Goal: Information Seeking & Learning: Learn about a topic

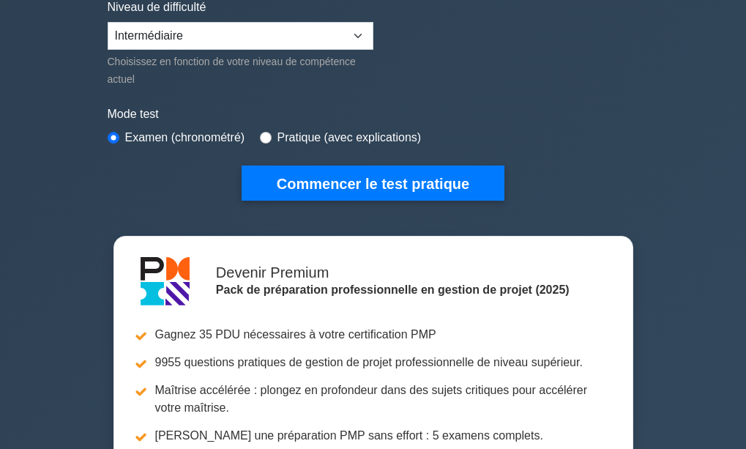
scroll to position [381, 0]
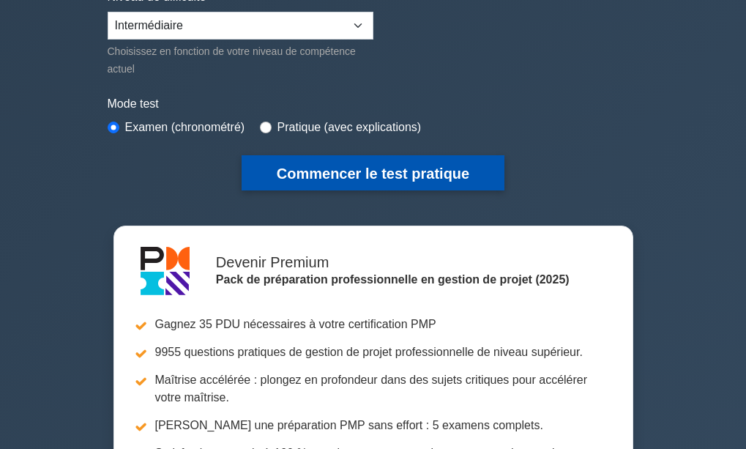
click at [451, 165] on font "Commencer le test pratique" at bounding box center [373, 173] width 193 height 16
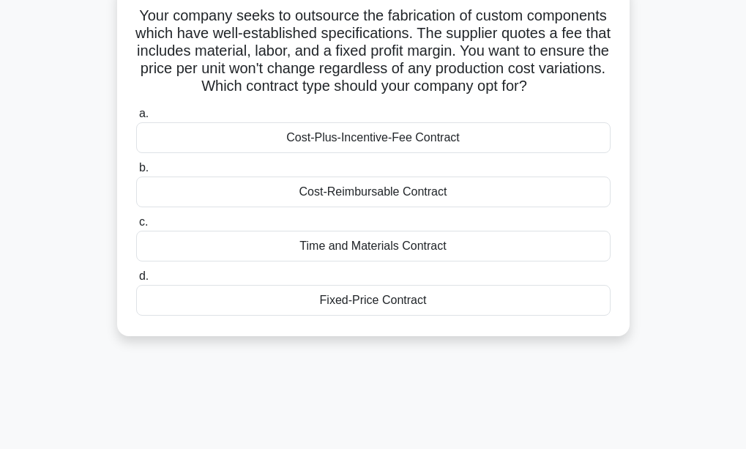
scroll to position [108, 0]
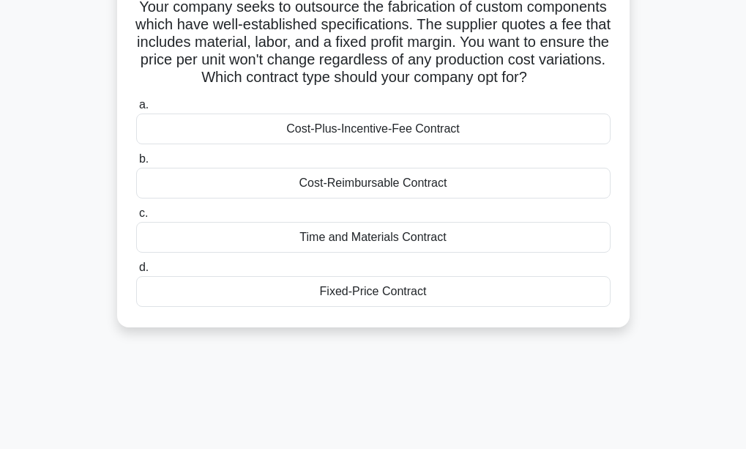
click at [486, 195] on div "Cost-Reimbursable Contract" at bounding box center [373, 183] width 474 height 31
click at [136, 164] on input "b. Cost-Reimbursable Contract" at bounding box center [136, 159] width 0 height 10
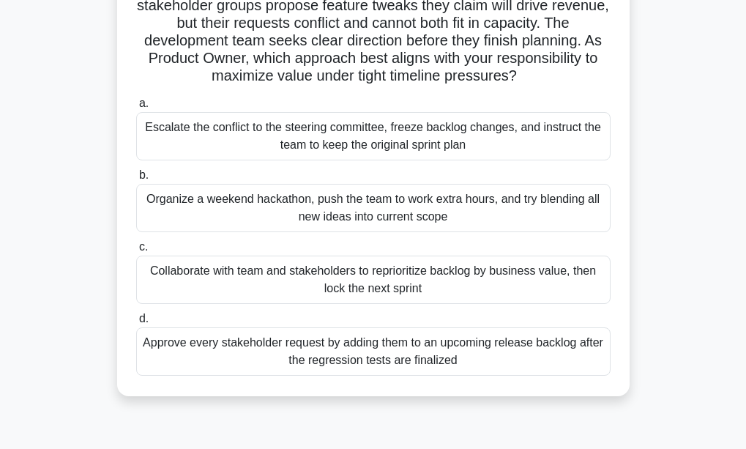
scroll to position [156, 0]
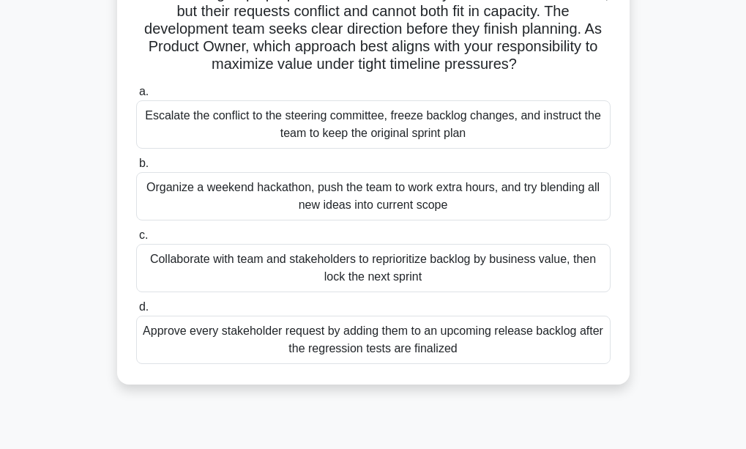
click at [384, 273] on div "Collaborate with team and stakeholders to reprioritize backlog by business valu…" at bounding box center [373, 268] width 474 height 48
click at [136, 240] on input "c. Collaborate with team and stakeholders to reprioritize backlog by business v…" at bounding box center [136, 236] width 0 height 10
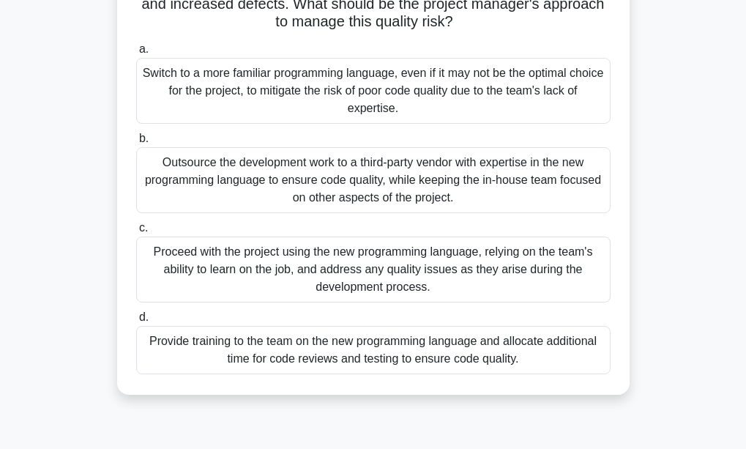
scroll to position [176, 0]
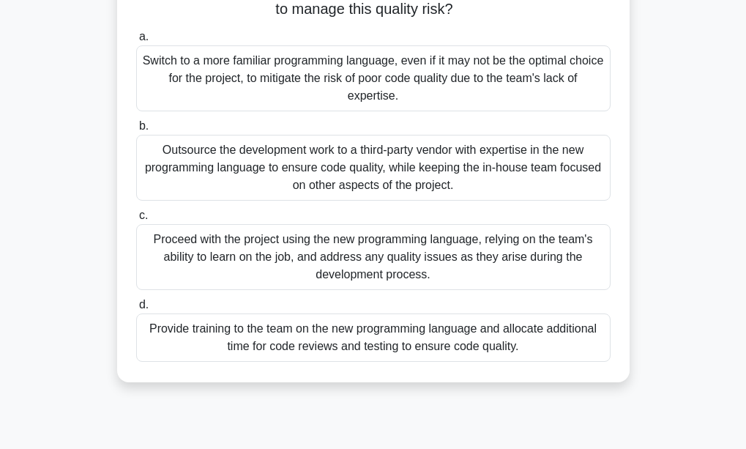
click at [501, 267] on div "Proceed with the project using the new programming language, relying on the tea…" at bounding box center [373, 257] width 474 height 66
click at [136, 220] on input "c. Proceed with the project using the new programming language, relying on the …" at bounding box center [136, 216] width 0 height 10
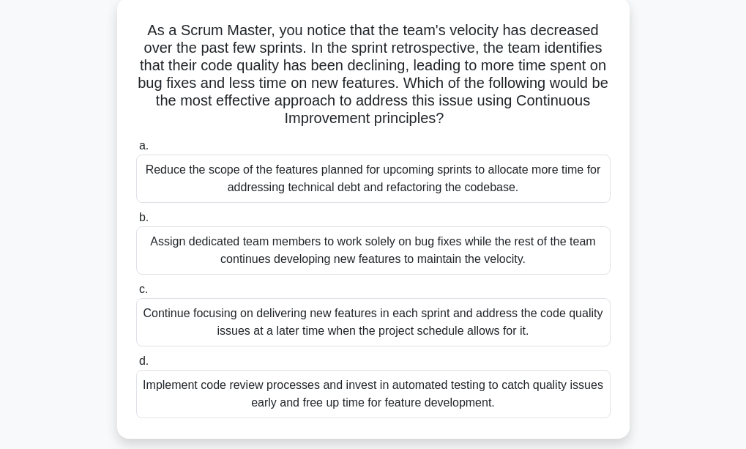
scroll to position [117, 0]
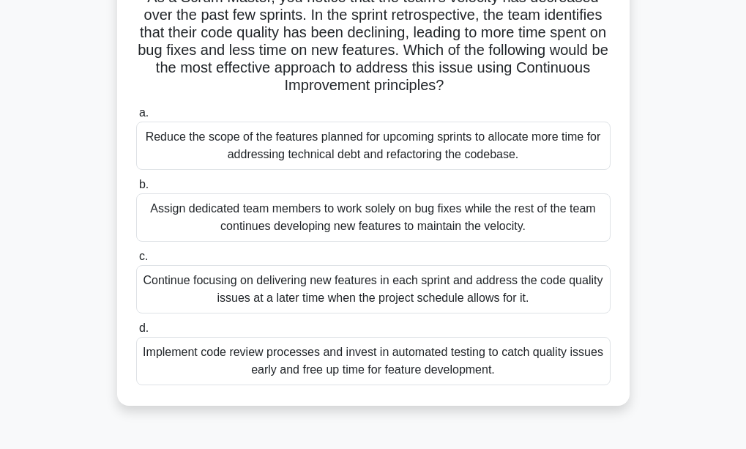
click at [498, 292] on div "Continue focusing on delivering new features in each sprint and address the cod…" at bounding box center [373, 289] width 474 height 48
click at [136, 261] on input "c. Continue focusing on delivering new features in each sprint and address the …" at bounding box center [136, 257] width 0 height 10
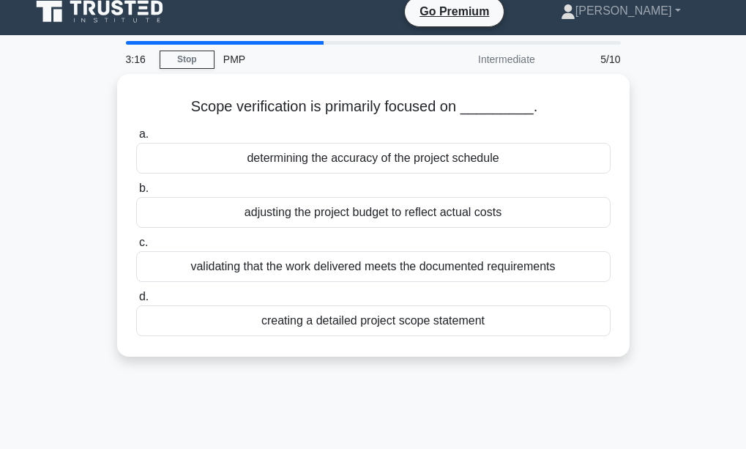
scroll to position [0, 0]
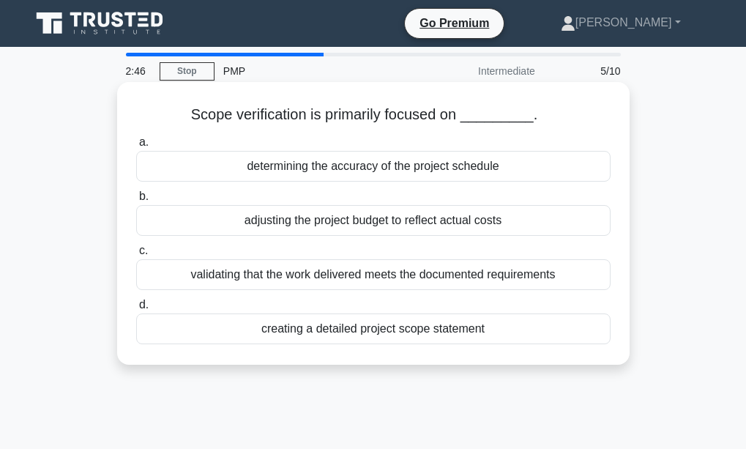
click at [512, 168] on div "determining the accuracy of the project schedule" at bounding box center [373, 166] width 474 height 31
click at [136, 147] on input "a. determining the accuracy of the project schedule" at bounding box center [136, 143] width 0 height 10
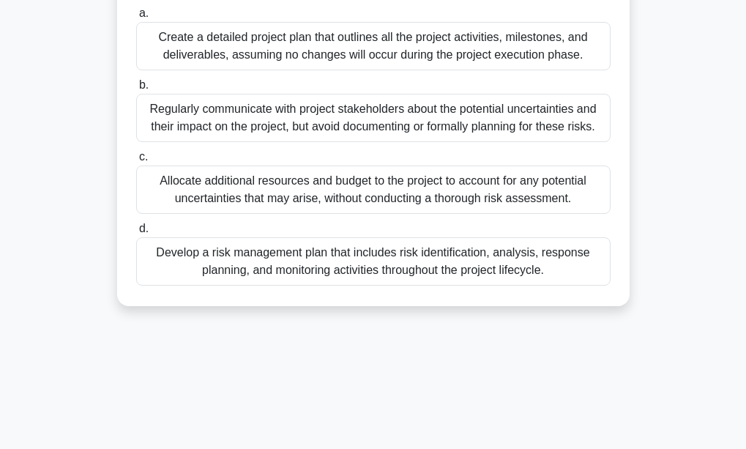
scroll to position [176, 0]
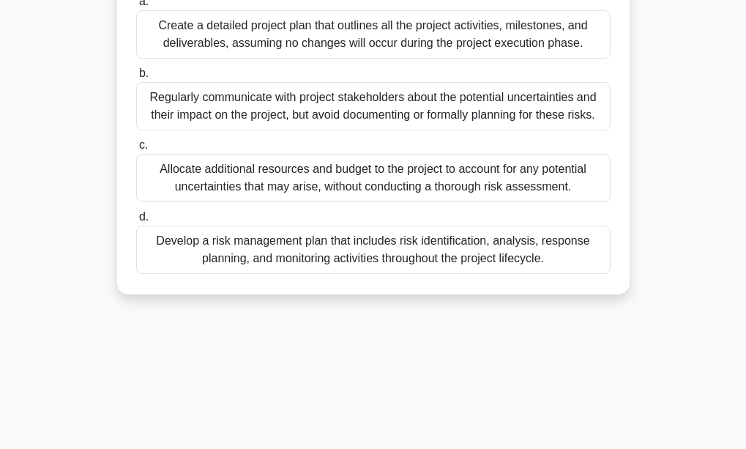
click at [427, 109] on div "Regularly communicate with project stakeholders about the potential uncertainti…" at bounding box center [373, 106] width 474 height 48
click at [136, 78] on input "b. Regularly communicate with project stakeholders about the potential uncertai…" at bounding box center [136, 74] width 0 height 10
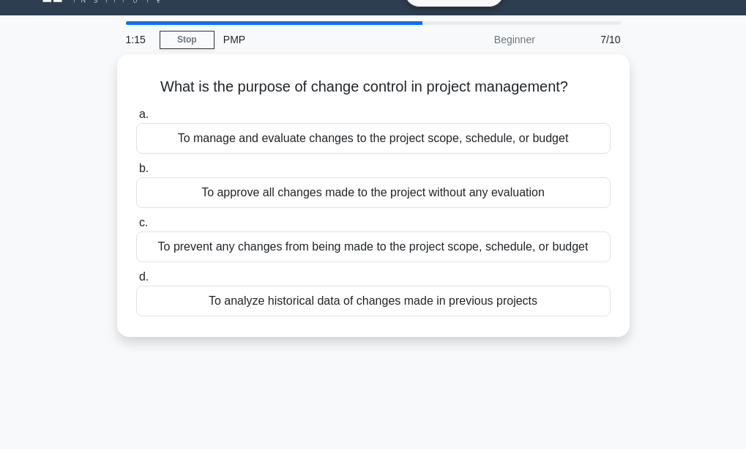
scroll to position [0, 0]
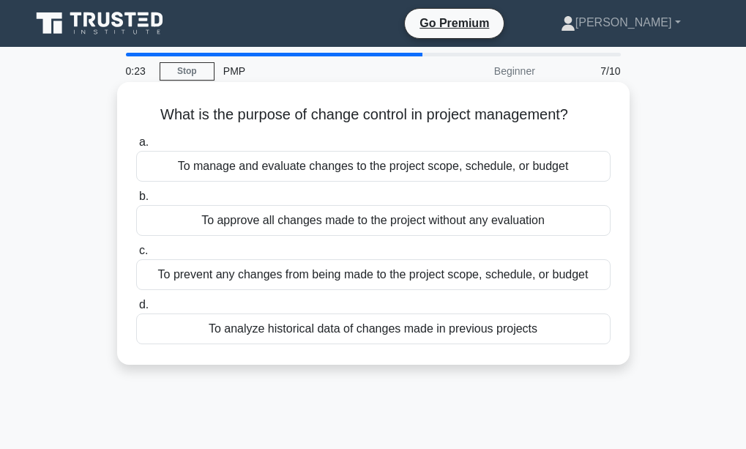
drag, startPoint x: 587, startPoint y: 42, endPoint x: 426, endPoint y: 112, distance: 175.4
click at [426, 112] on body "Go Premium Emmanuella" at bounding box center [373, 395] width 746 height 791
click at [425, 168] on div "To manage and evaluate changes to the project scope, schedule, or budget" at bounding box center [373, 166] width 474 height 31
click at [136, 147] on input "a. To manage and evaluate changes to the project scope, schedule, or budget" at bounding box center [136, 143] width 0 height 10
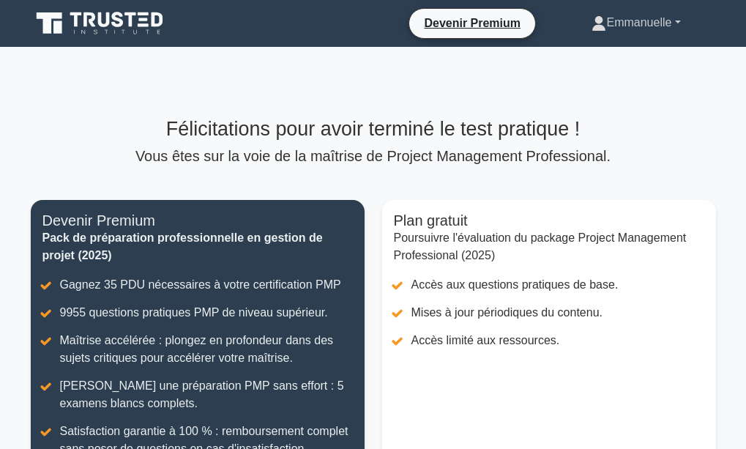
click at [676, 25] on link "Emmanuelle" at bounding box center [635, 22] width 159 height 29
click at [698, 83] on div "Félicitations pour avoir terminé le test pratique ! Vous êtes sur la voie de la…" at bounding box center [373, 366] width 703 height 638
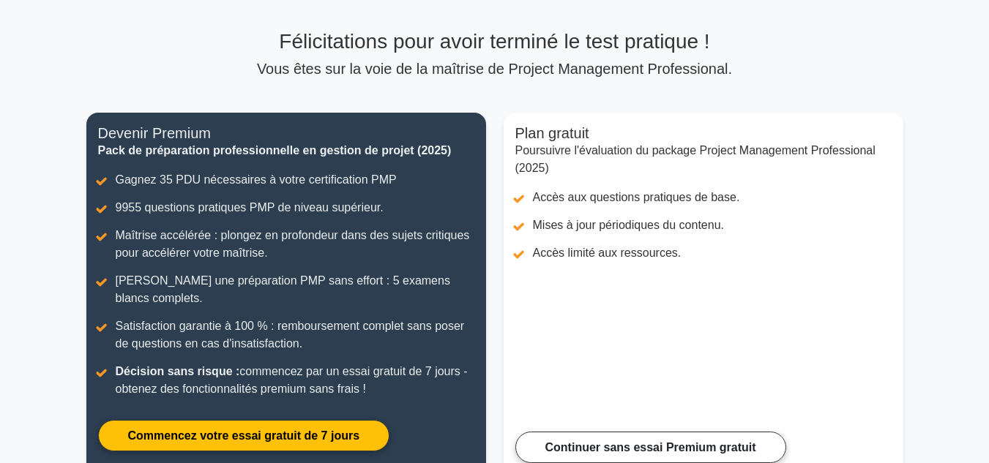
scroll to position [117, 0]
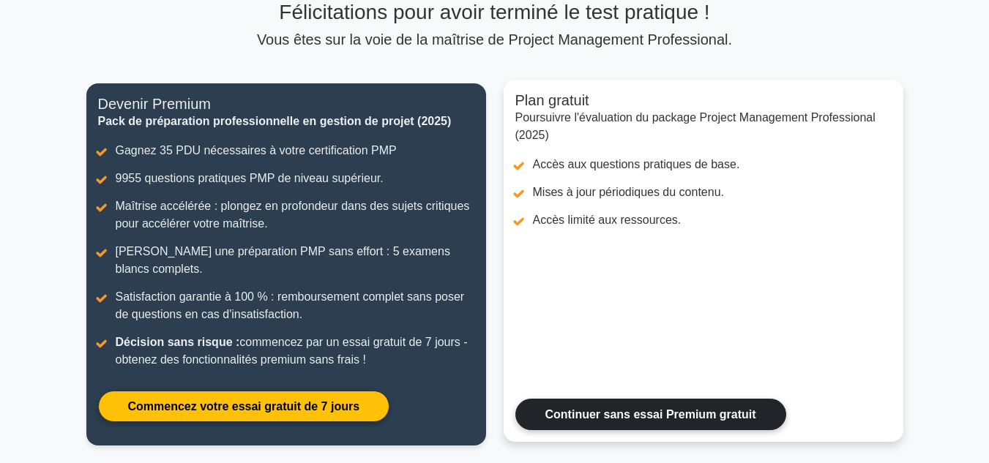
click at [708, 416] on link "Continuer sans essai Premium gratuit" at bounding box center [650, 414] width 271 height 31
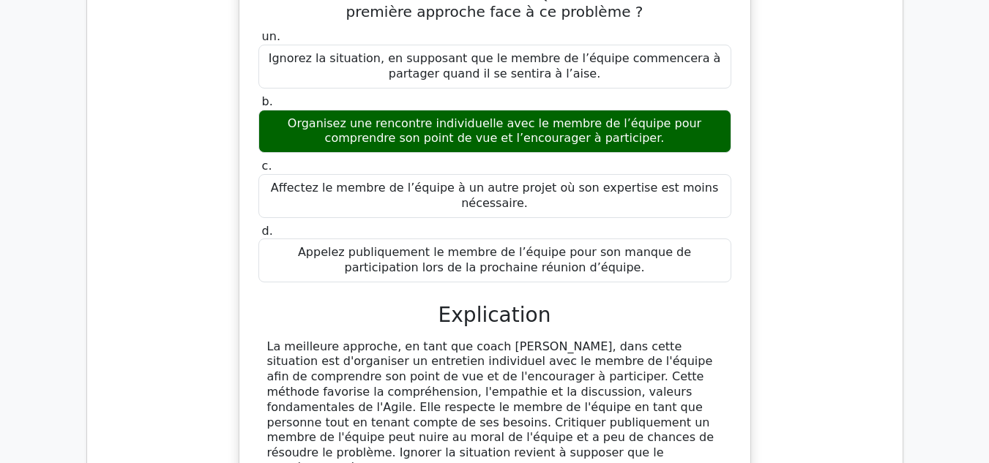
scroll to position [1409, 0]
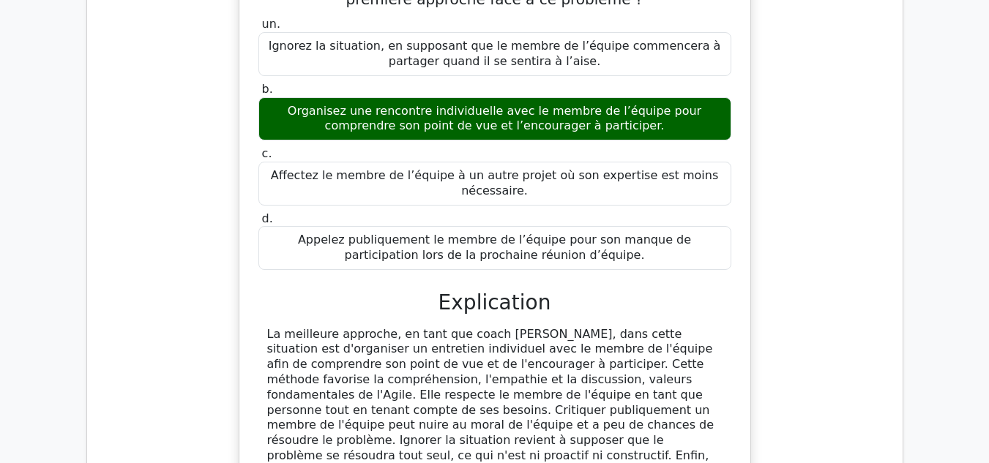
click at [987, 454] on main "Devenir Premium Pack de préparation à la certification Agile Certified Practiti…" at bounding box center [494, 142] width 989 height 3008
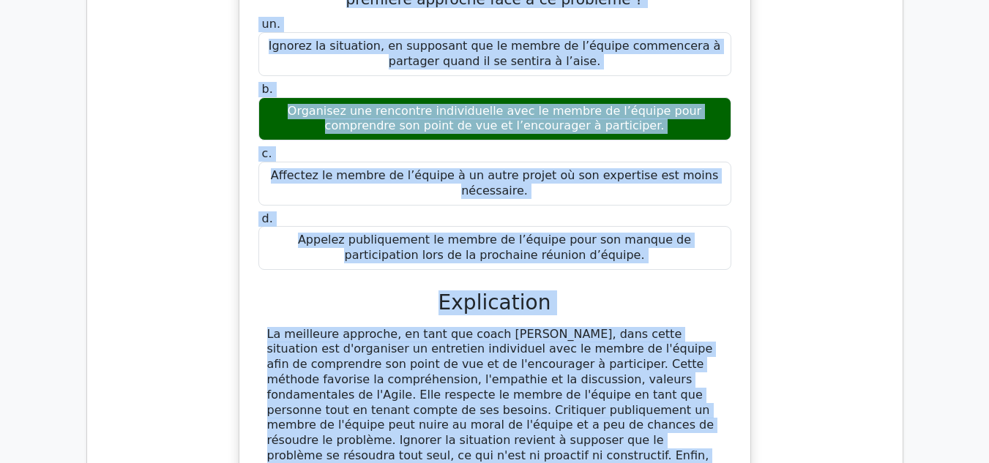
click at [987, 454] on main "Devenir Premium Pack de préparation à la certification Agile Certified Practiti…" at bounding box center [494, 142] width 989 height 3008
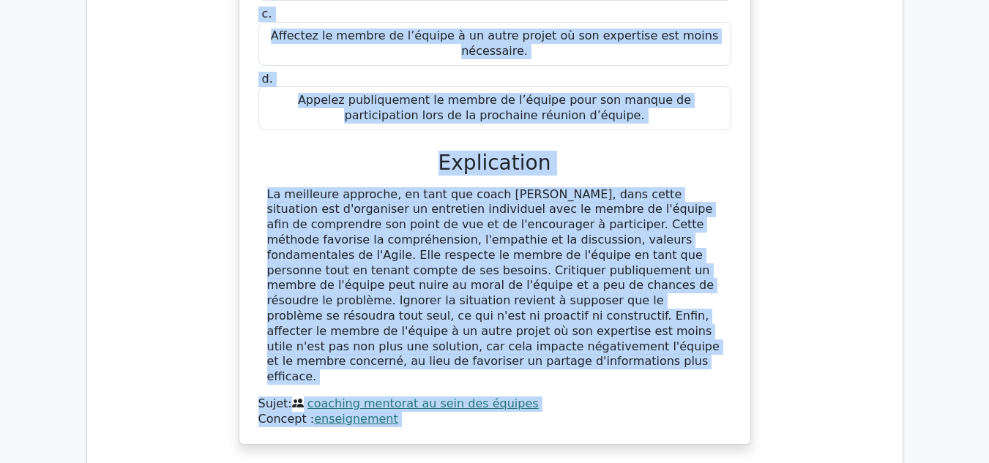
drag, startPoint x: 987, startPoint y: 454, endPoint x: 999, endPoint y: 457, distance: 12.1
click at [988, 457] on html "Devenir Premium Emmanuelle" at bounding box center [494, 64] width 989 height 3228
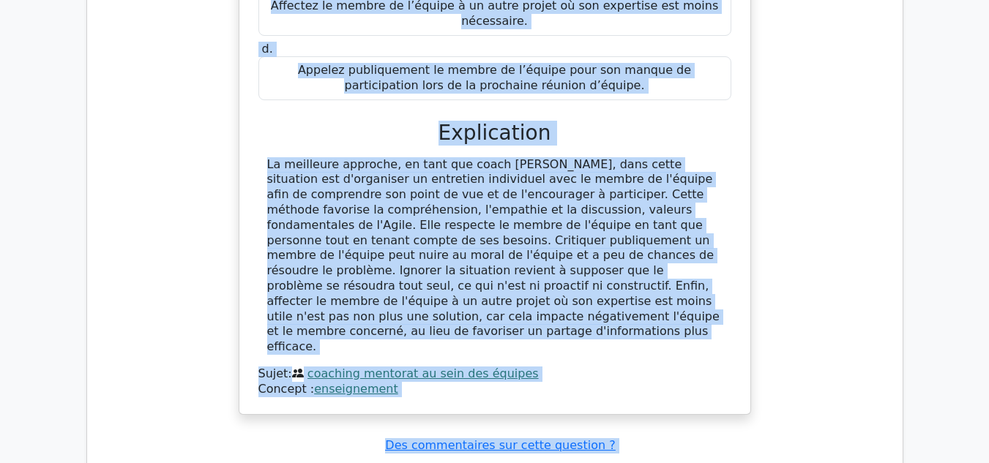
scroll to position [1588, 0]
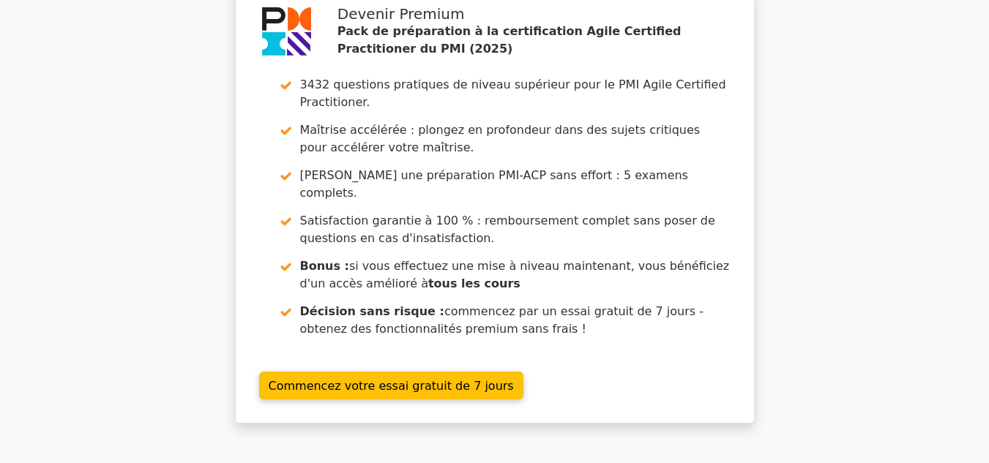
scroll to position [2525, 0]
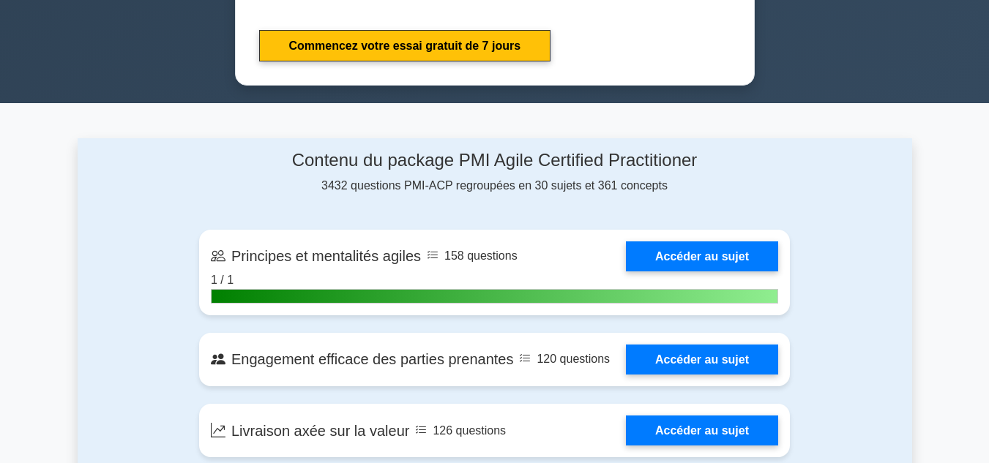
scroll to position [1064, 0]
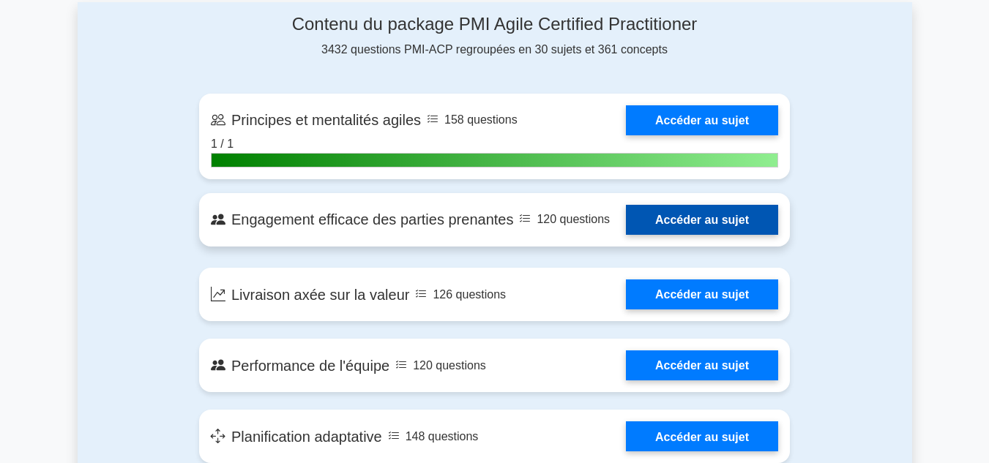
click at [687, 224] on link "Accéder au sujet" at bounding box center [702, 220] width 152 height 30
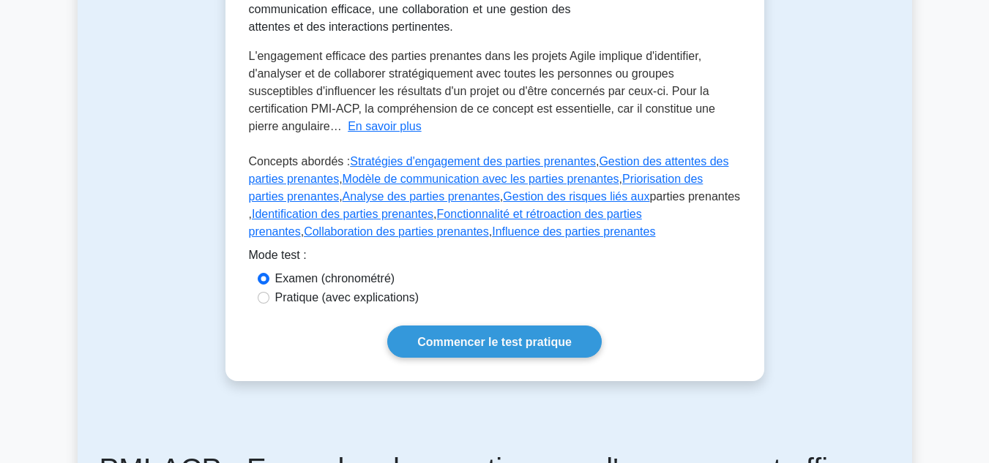
scroll to position [351, 0]
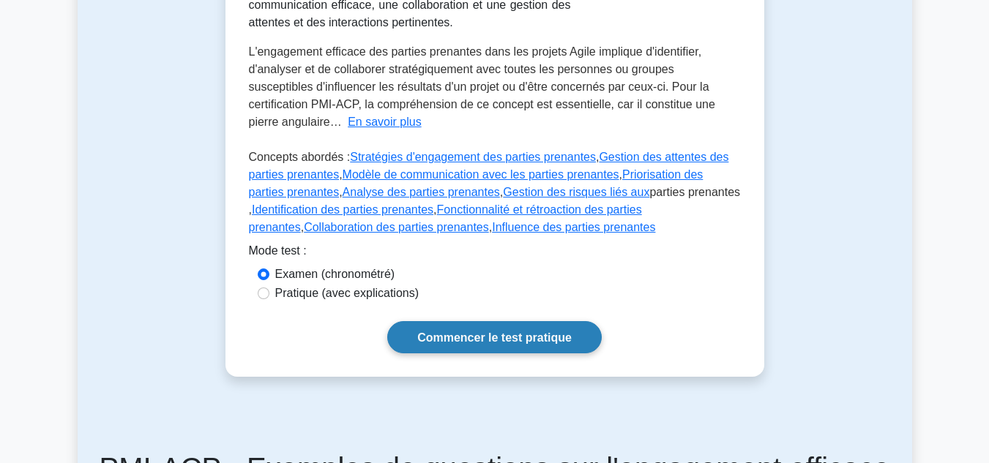
click at [455, 334] on font "Commencer le test pratique" at bounding box center [494, 338] width 154 height 12
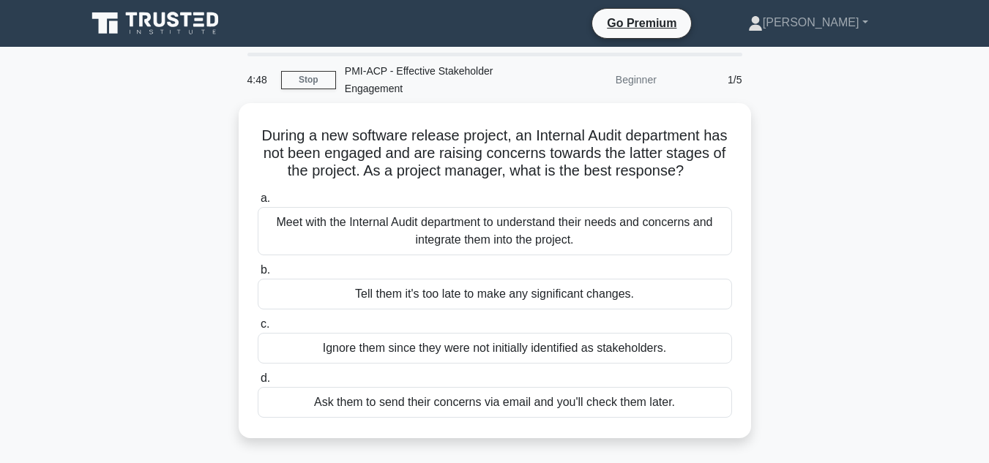
click at [829, 100] on div "4:48 Stop PMI-ACP - Effective Stakeholder Engagement Beginner 1/5 During a new …" at bounding box center [495, 419] width 835 height 732
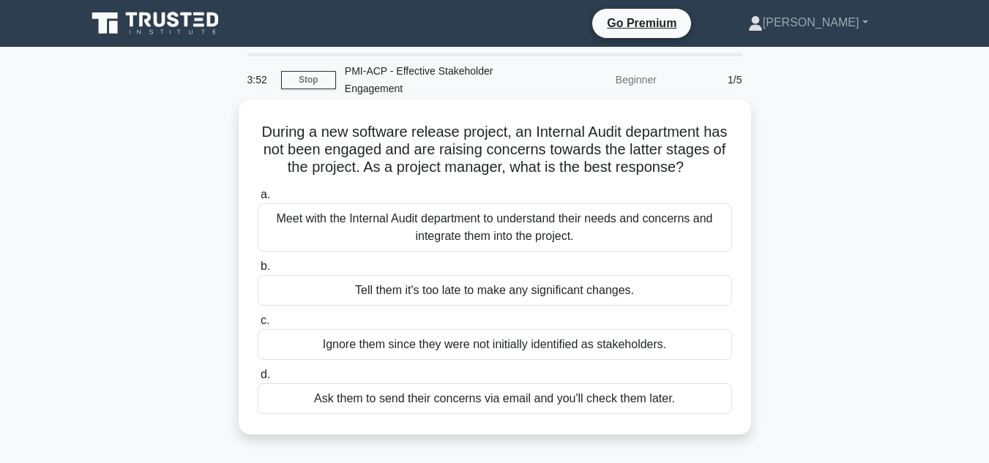
drag, startPoint x: 643, startPoint y: 213, endPoint x: 646, endPoint y: 236, distance: 23.7
click at [646, 236] on label "a. Meet with the Internal Audit department to understand their needs and concer…" at bounding box center [495, 219] width 474 height 66
click at [646, 236] on div "Meet with the Internal Audit department to understand their needs and concerns …" at bounding box center [495, 228] width 474 height 48
click at [258, 200] on input "a. Meet with the Internal Audit department to understand their needs and concer…" at bounding box center [258, 195] width 0 height 10
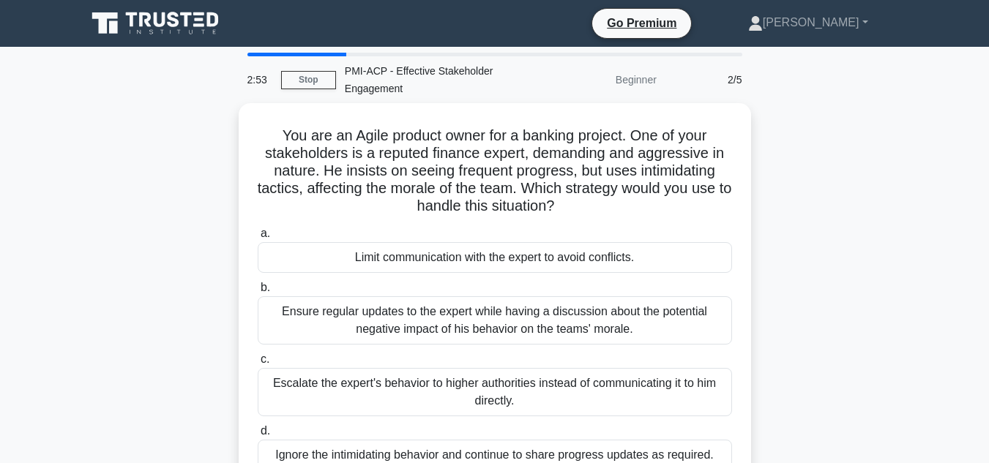
click at [987, 455] on main "2:53 Stop PMI-ACP - Effective Stakeholder Engagement Beginner 2/5 You are an Ag…" at bounding box center [494, 419] width 989 height 744
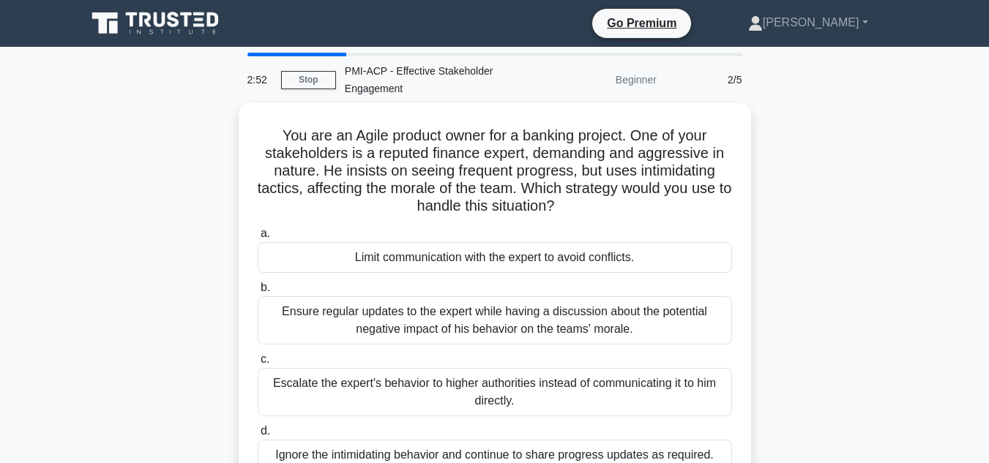
click at [987, 455] on main "2:52 Stop PMI-ACP - Effective Stakeholder Engagement Beginner 2/5 You are an Ag…" at bounding box center [494, 419] width 989 height 744
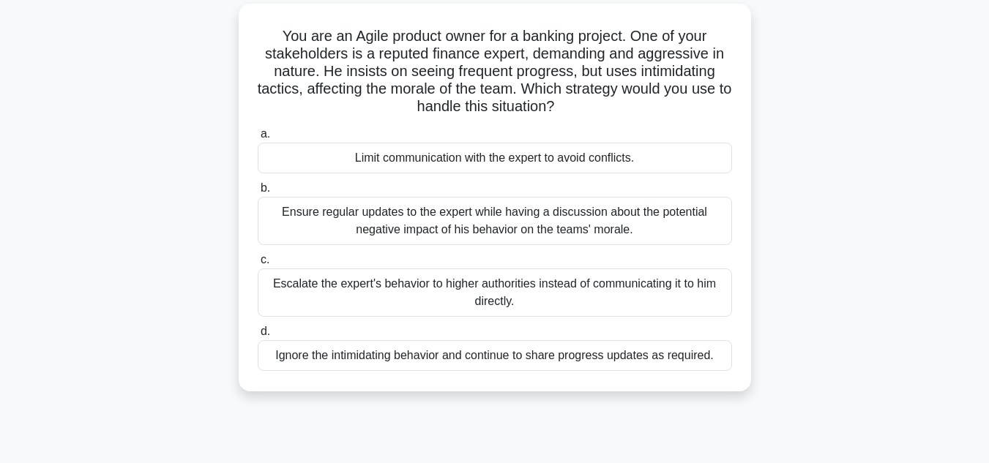
scroll to position [117, 0]
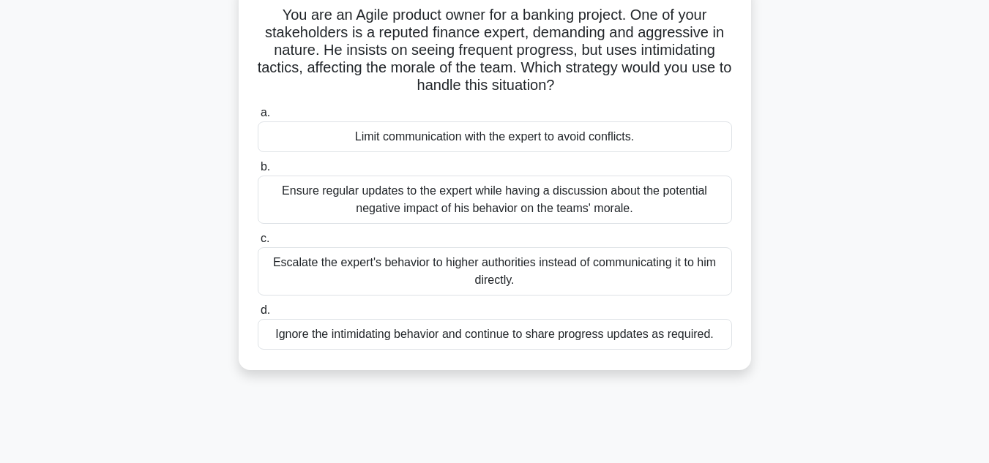
click at [697, 196] on div "Ensure regular updates to the expert while having a discussion about the potent…" at bounding box center [495, 200] width 474 height 48
click at [258, 172] on input "b. Ensure regular updates to the expert while having a discussion about the pot…" at bounding box center [258, 168] width 0 height 10
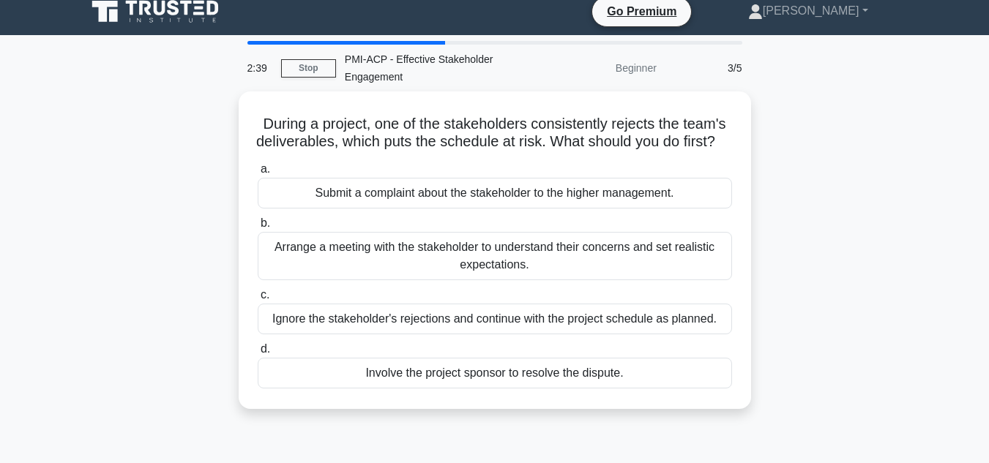
scroll to position [0, 0]
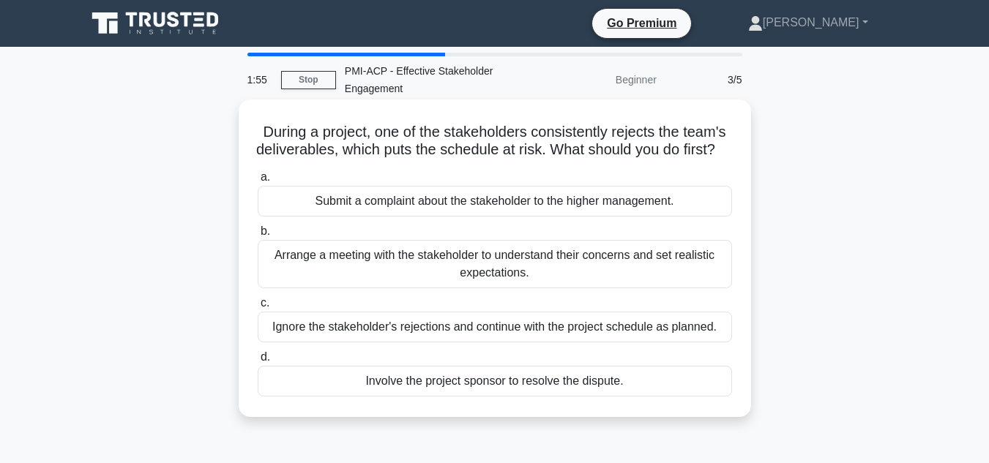
click at [564, 343] on div "Ignore the stakeholder's rejections and continue with the project schedule as p…" at bounding box center [495, 327] width 474 height 31
click at [258, 308] on input "c. Ignore the stakeholder's rejections and continue with the project schedule a…" at bounding box center [258, 304] width 0 height 10
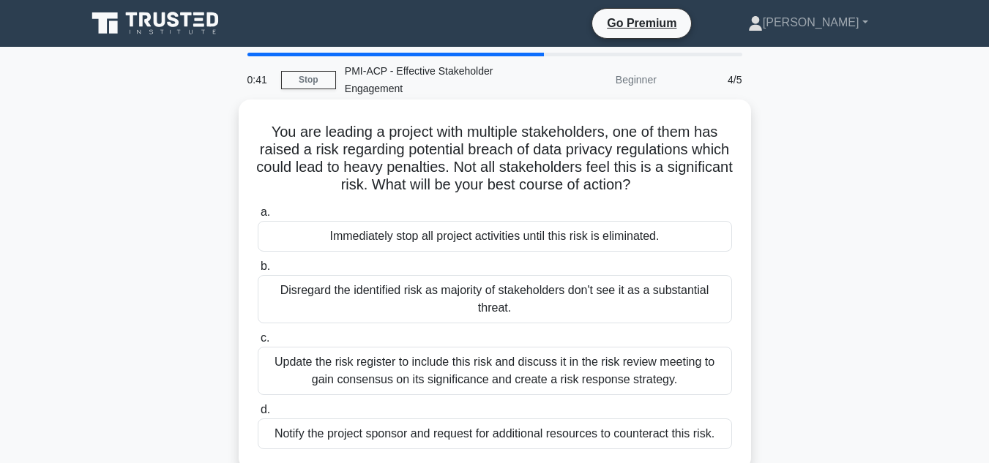
click at [542, 382] on div "Update the risk register to include this risk and discuss it in the risk review…" at bounding box center [495, 371] width 474 height 48
click at [258, 343] on input "c. Update the risk register to include this risk and discuss it in the risk rev…" at bounding box center [258, 339] width 0 height 10
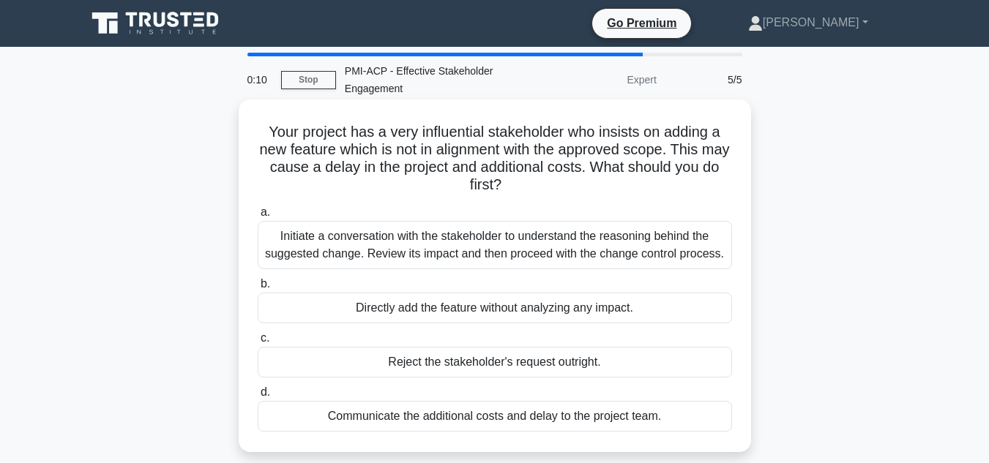
click at [535, 415] on div "Communicate the additional costs and delay to the project team." at bounding box center [495, 416] width 474 height 31
click at [258, 397] on input "d. Communicate the additional costs and delay to the project team." at bounding box center [258, 393] width 0 height 10
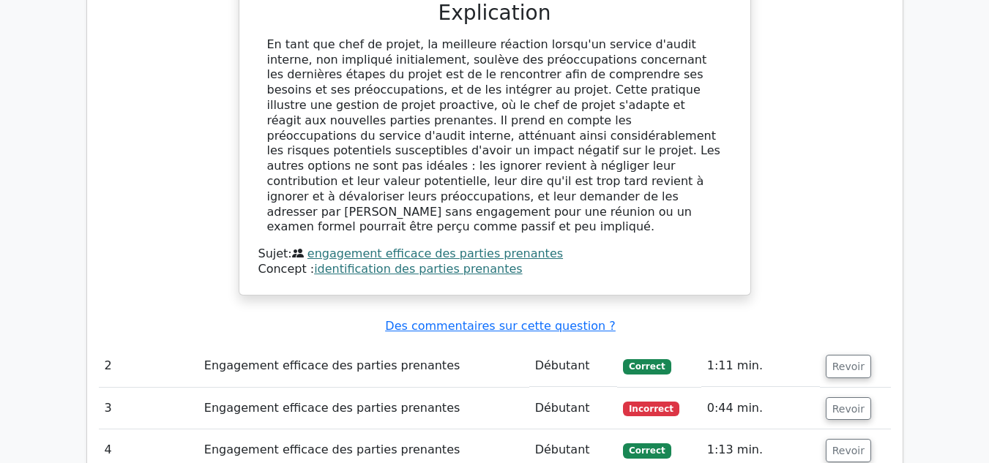
scroll to position [1679, 0]
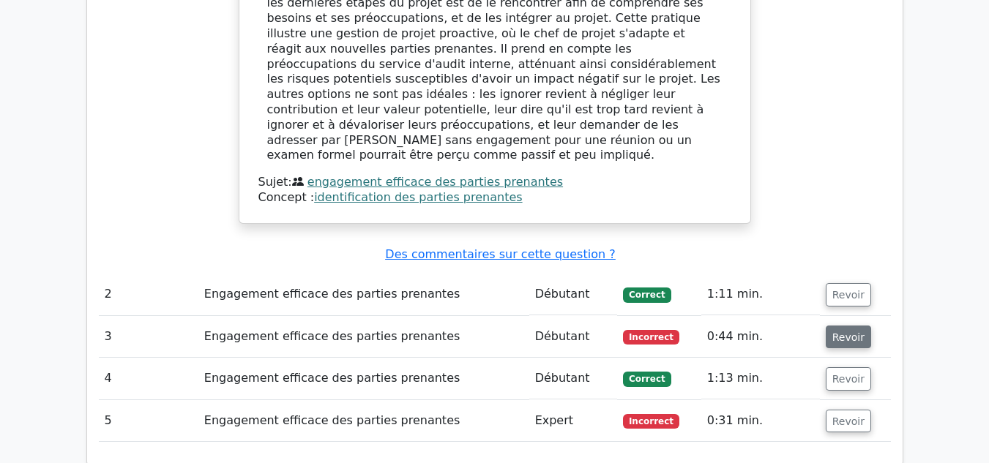
click at [845, 331] on font "Revoir" at bounding box center [848, 337] width 32 height 12
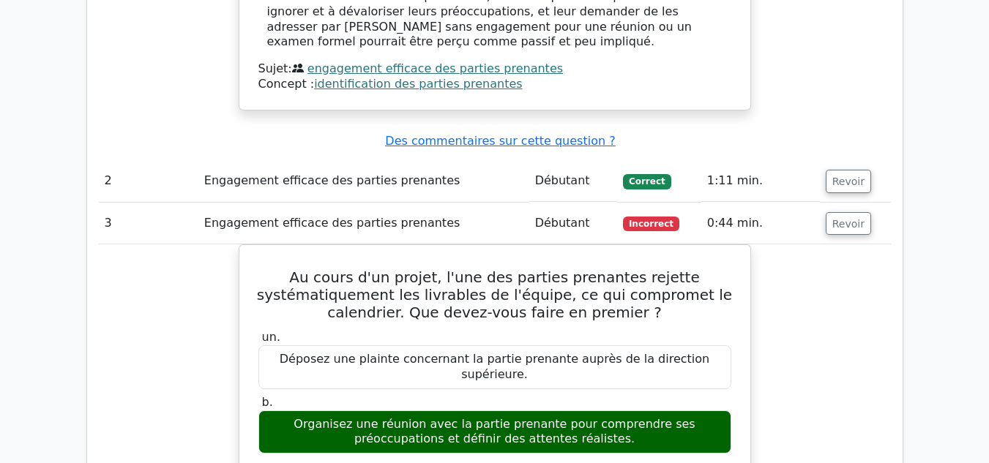
scroll to position [1766, 0]
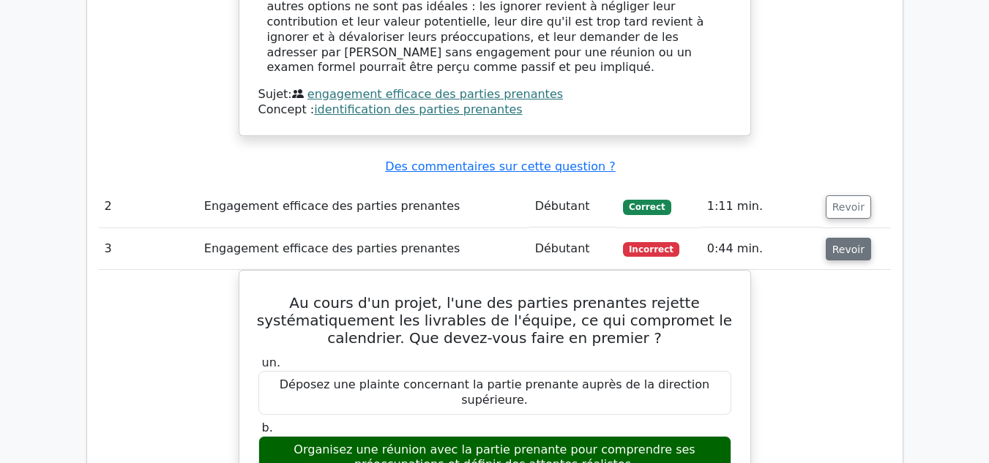
click at [840, 243] on font "Revoir" at bounding box center [848, 249] width 32 height 12
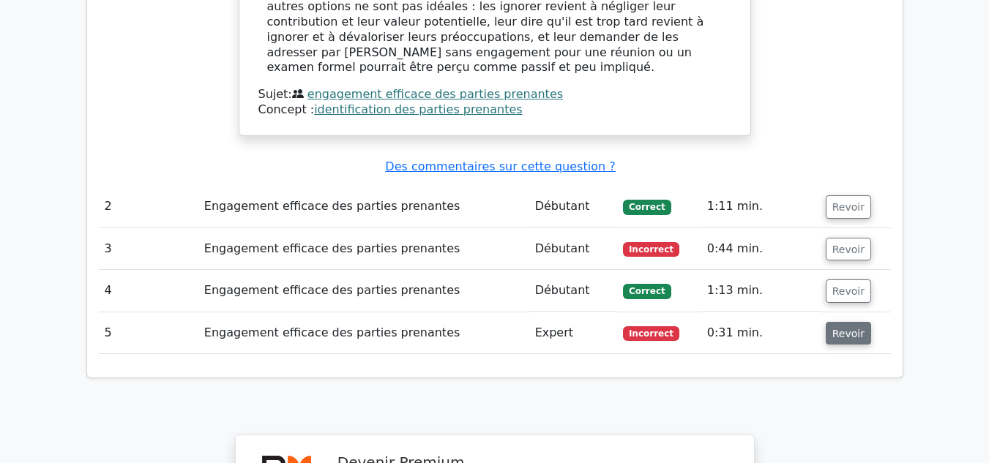
click at [832, 327] on font "Revoir" at bounding box center [848, 333] width 32 height 12
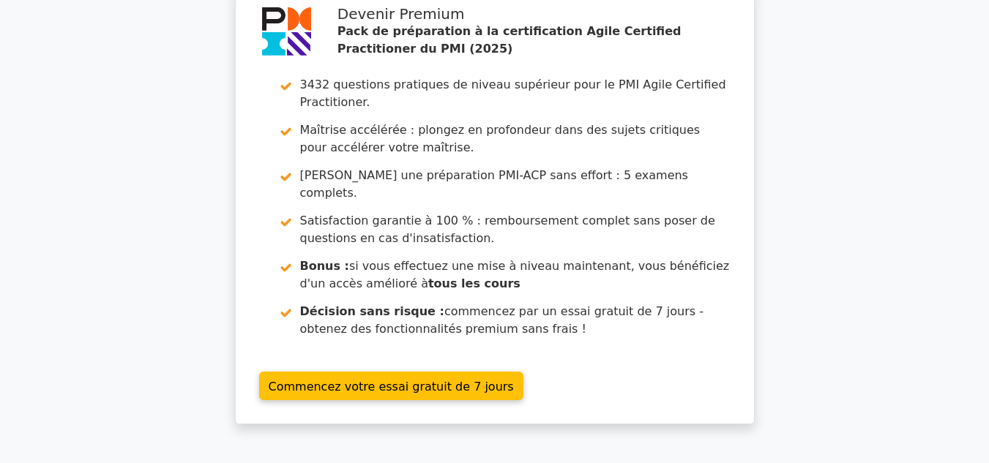
scroll to position [0, 0]
